Goal: Use online tool/utility

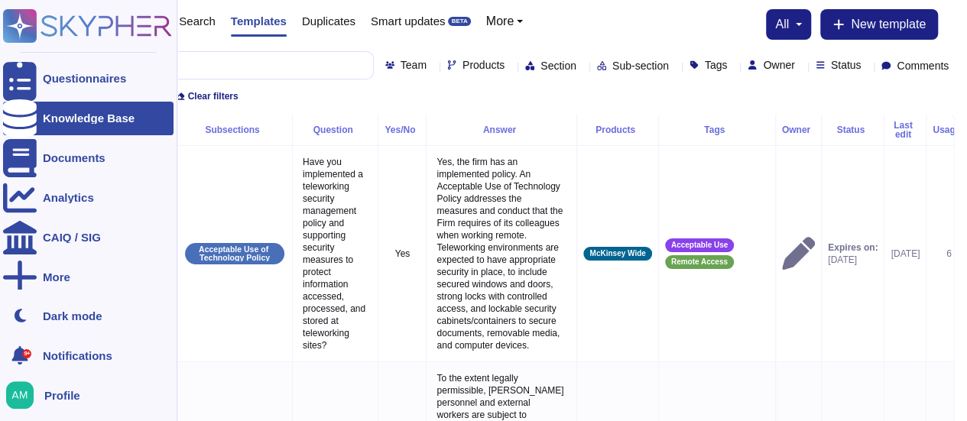
click at [15, 112] on icon at bounding box center [20, 118] width 34 height 38
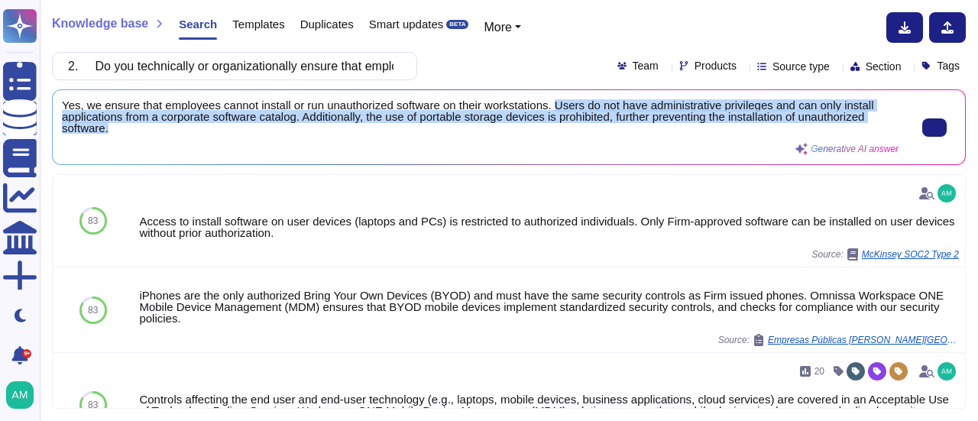
scroll to position [2, 0]
drag, startPoint x: 552, startPoint y: 105, endPoint x: 335, endPoint y: 126, distance: 218.1
click at [335, 126] on span "Yes, we ensure that employees cannot install or run unauthorized software on th…" at bounding box center [480, 116] width 837 height 34
copy span "Users do not have administrative privileges and can only install applications f…"
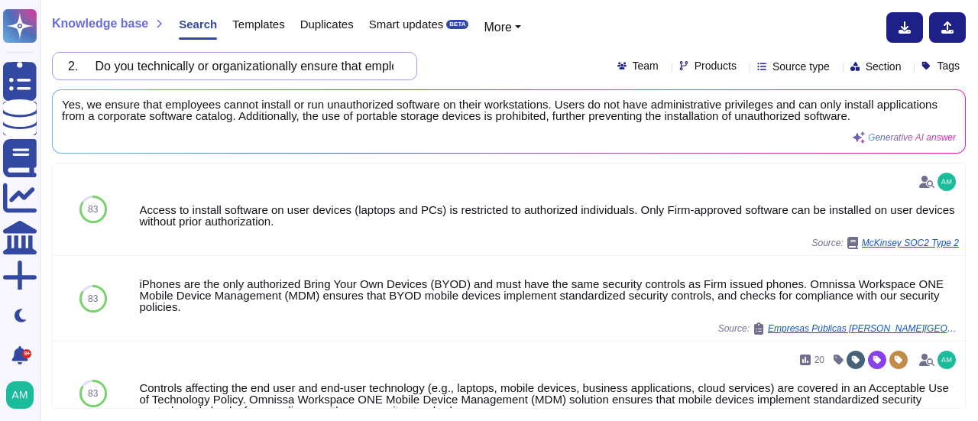
click at [342, 59] on input "2. Do you technically or organizationally ensure that employees must not instal…" at bounding box center [230, 66] width 341 height 27
paste input "4. Is data at rest and transit encrypted"
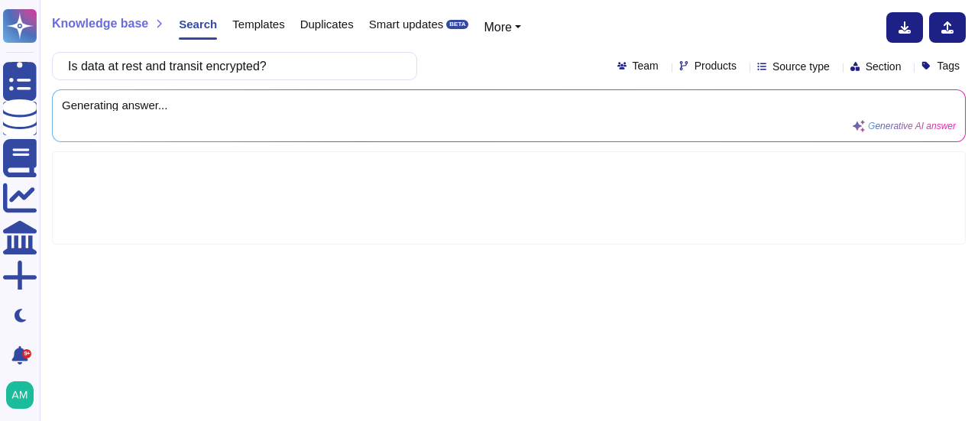
type input "Is data at rest and transit encrypted?"
